Goal: Navigation & Orientation: Go to known website

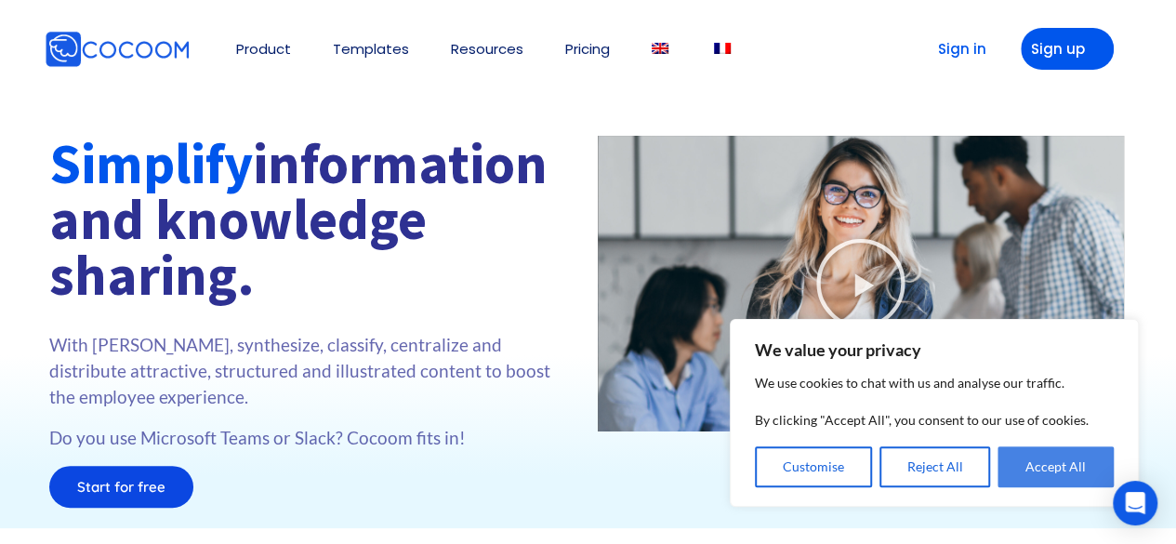
click at [1066, 458] on button "Accept All" at bounding box center [1056, 466] width 116 height 41
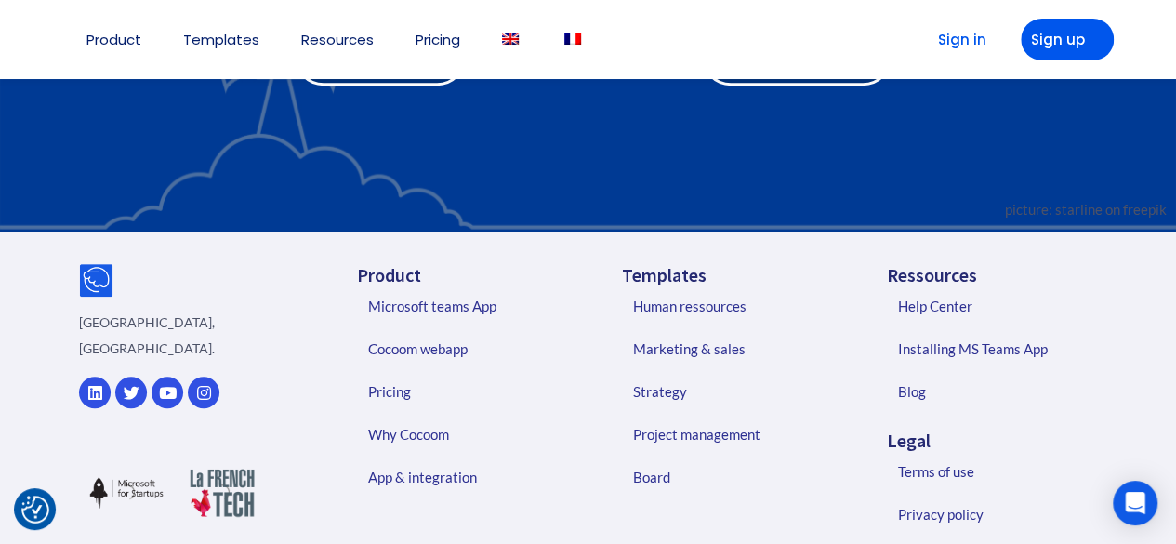
scroll to position [4039, 0]
